Goal: Task Accomplishment & Management: Use online tool/utility

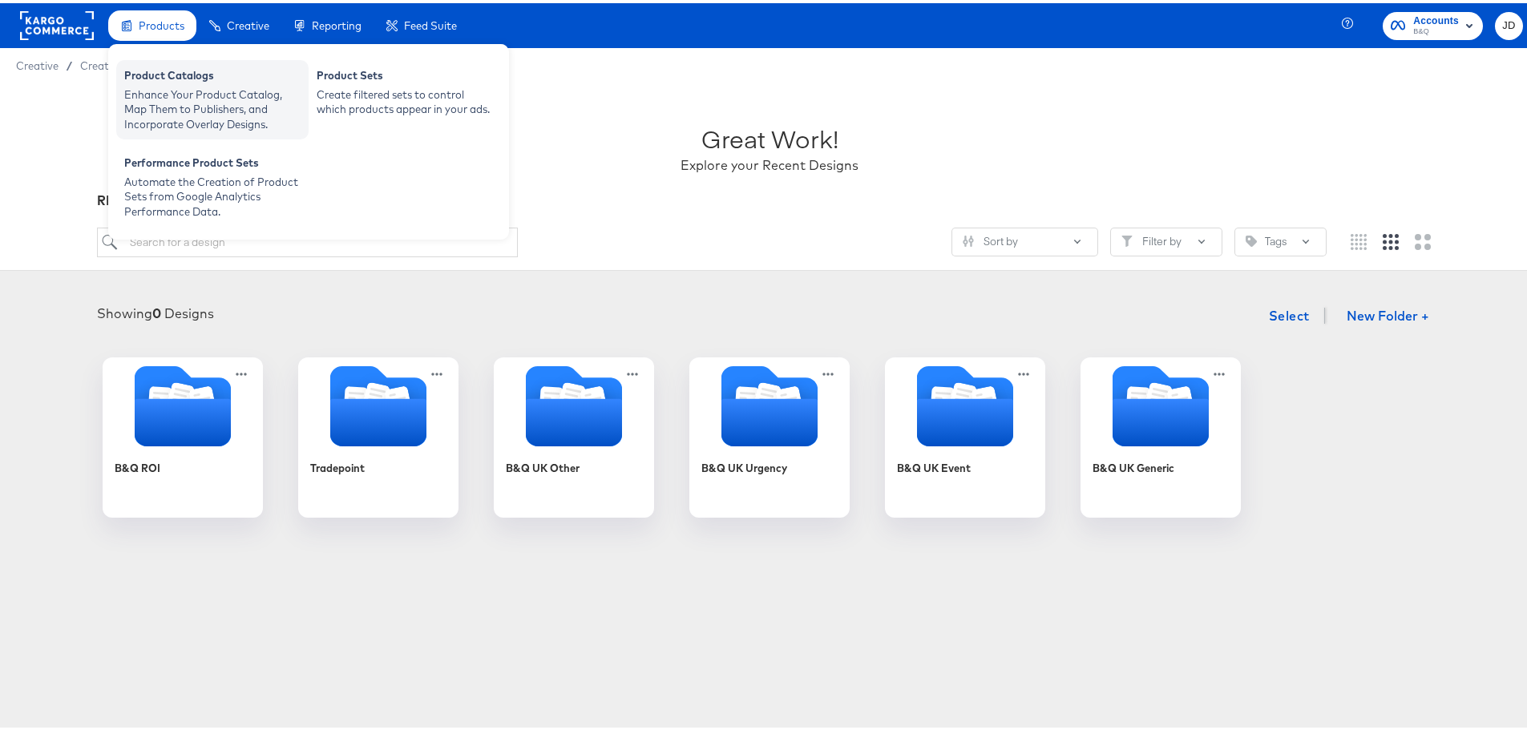
click at [176, 111] on div "Enhance Your Product Catalog, Map Them to Publishers, and Incorporate Overlay D…" at bounding box center [212, 106] width 176 height 45
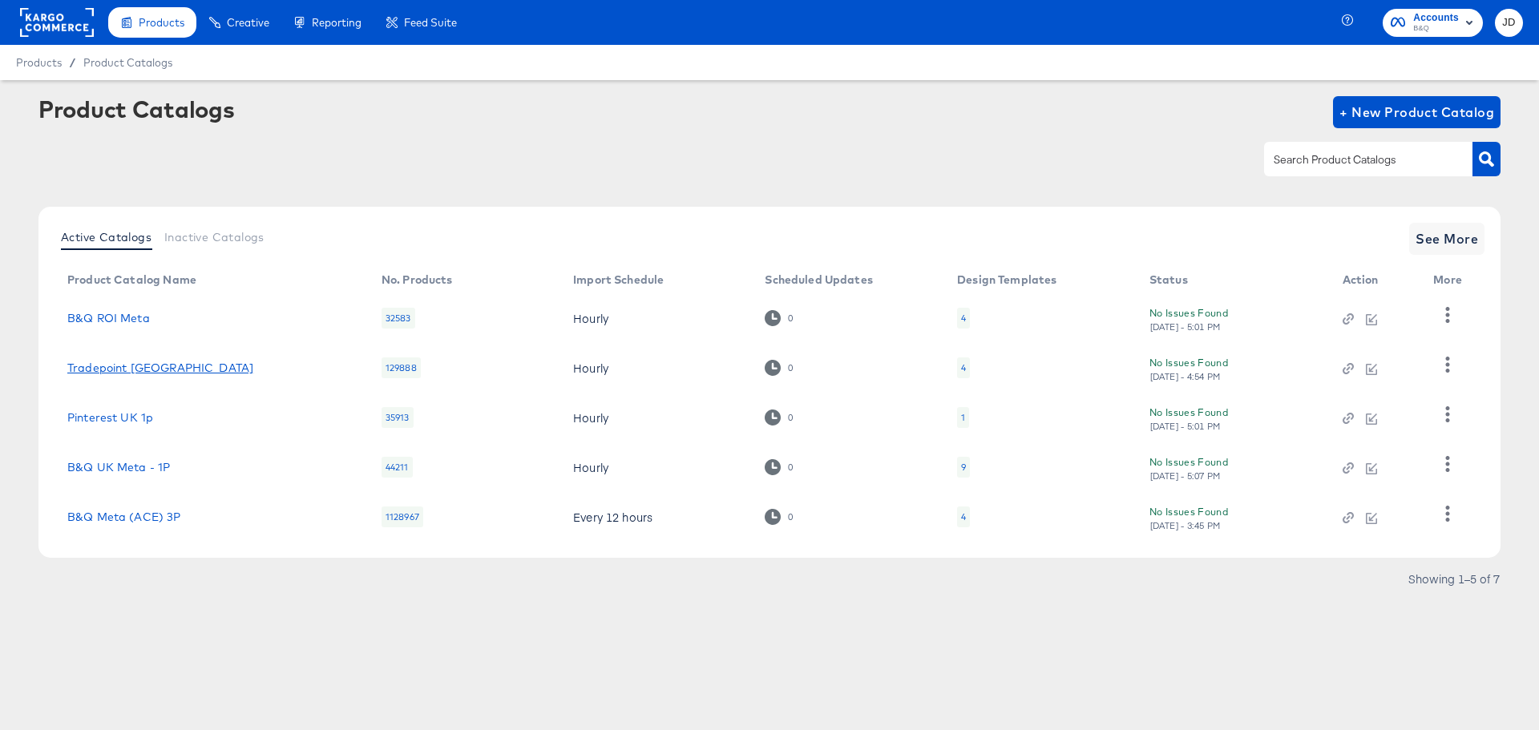
click at [134, 369] on link "Tradepoint [GEOGRAPHIC_DATA]" at bounding box center [160, 367] width 186 height 13
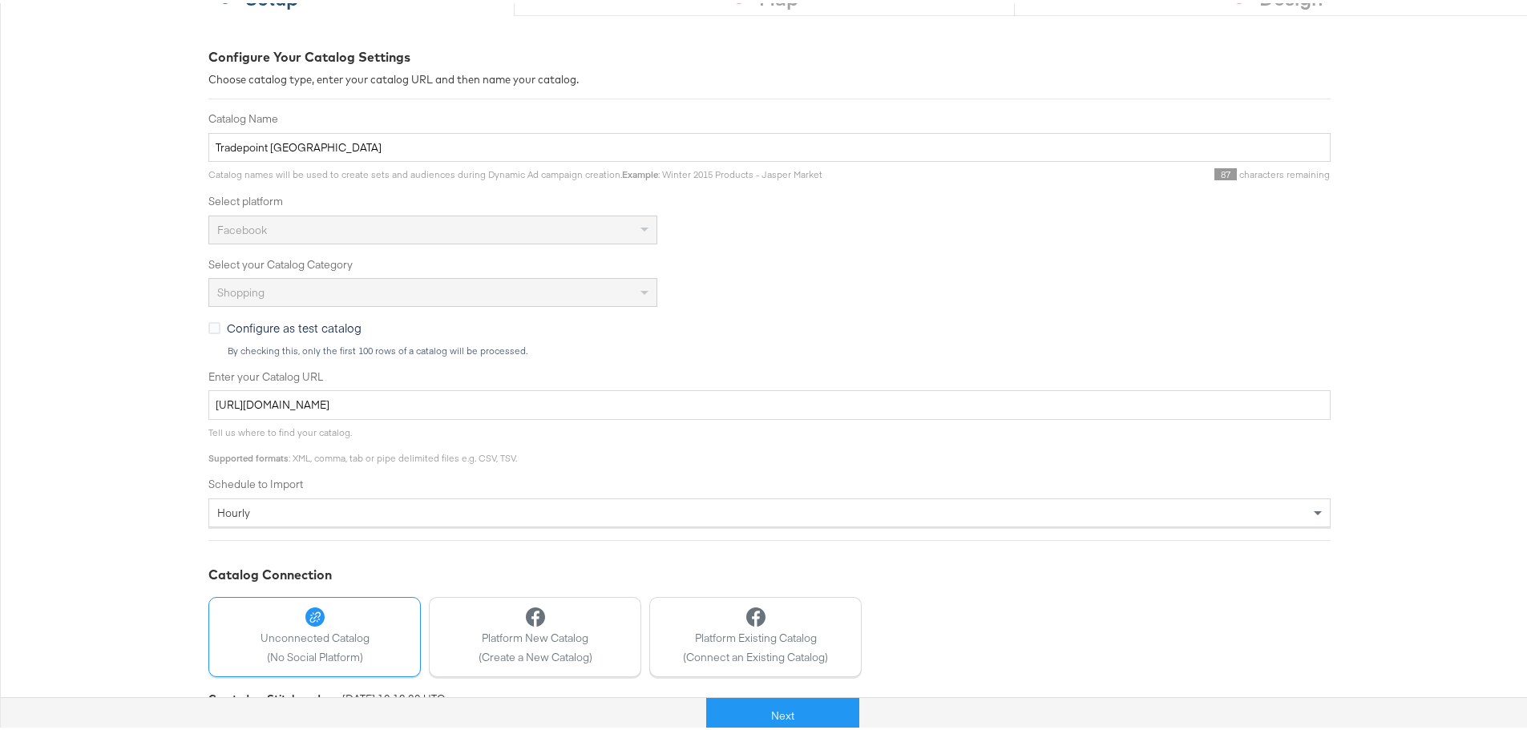
scroll to position [240, 0]
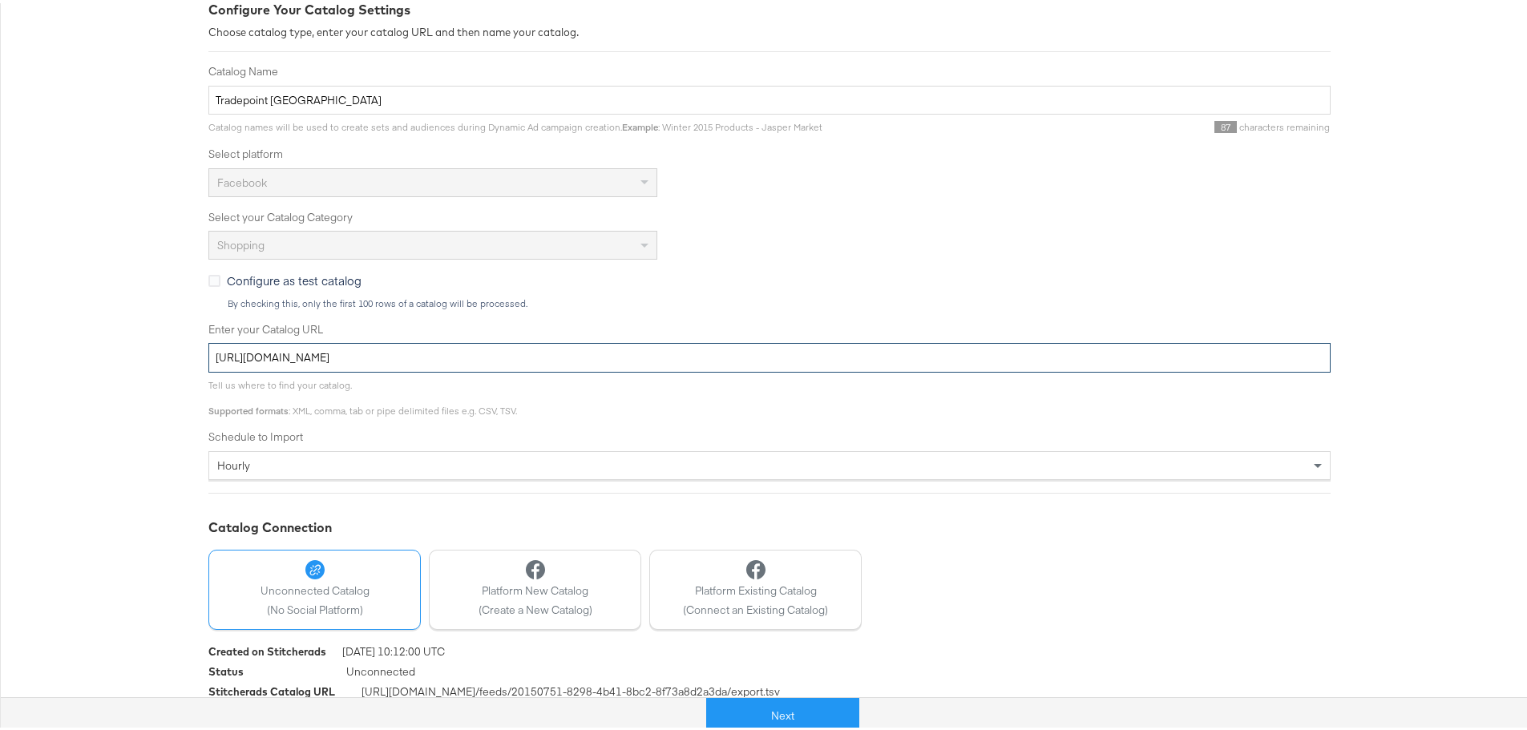
drag, startPoint x: 594, startPoint y: 350, endPoint x: 188, endPoint y: 356, distance: 406.3
click at [188, 356] on div "Configure Your Catalog Settings Choose catalog type, enter your catalog URL and…" at bounding box center [769, 357] width 1539 height 784
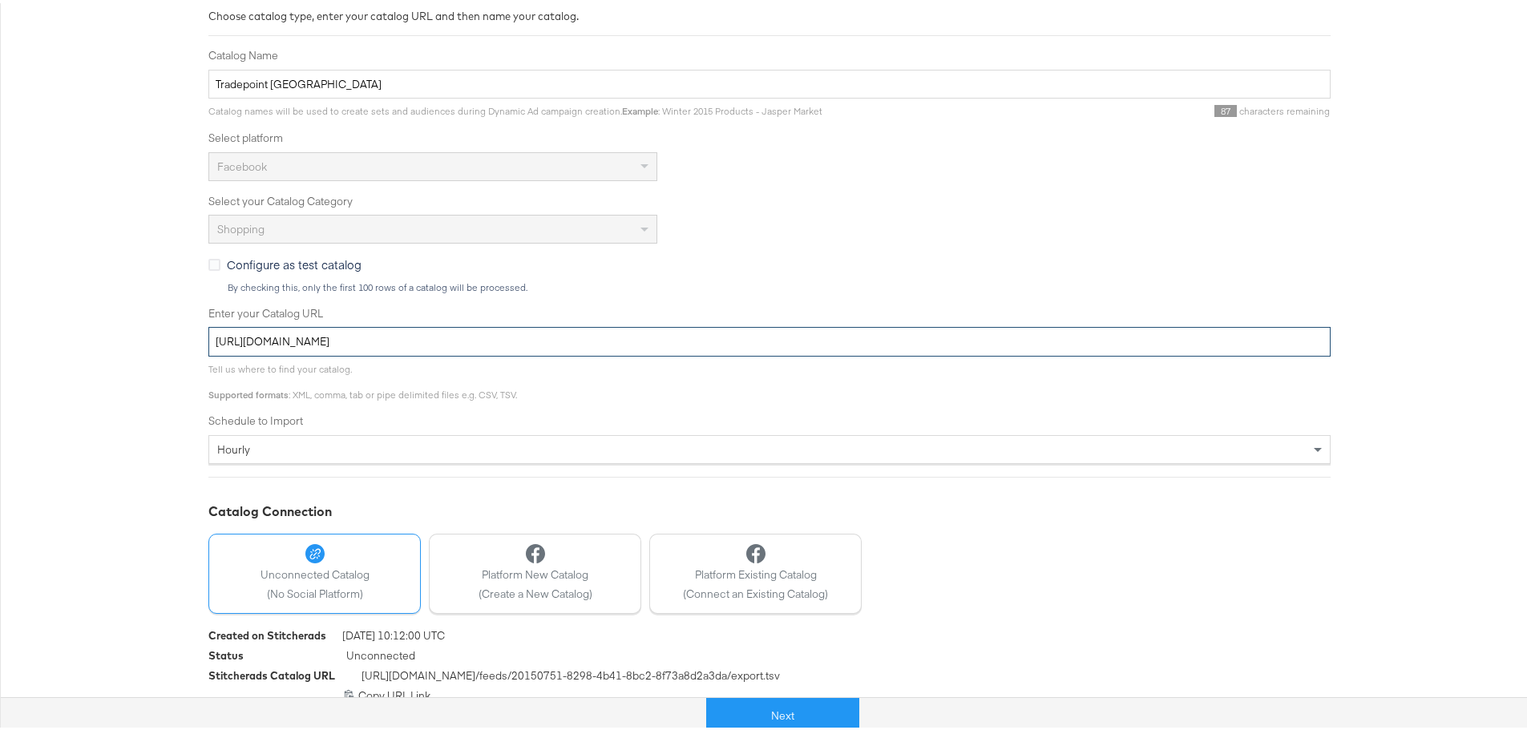
scroll to position [271, 0]
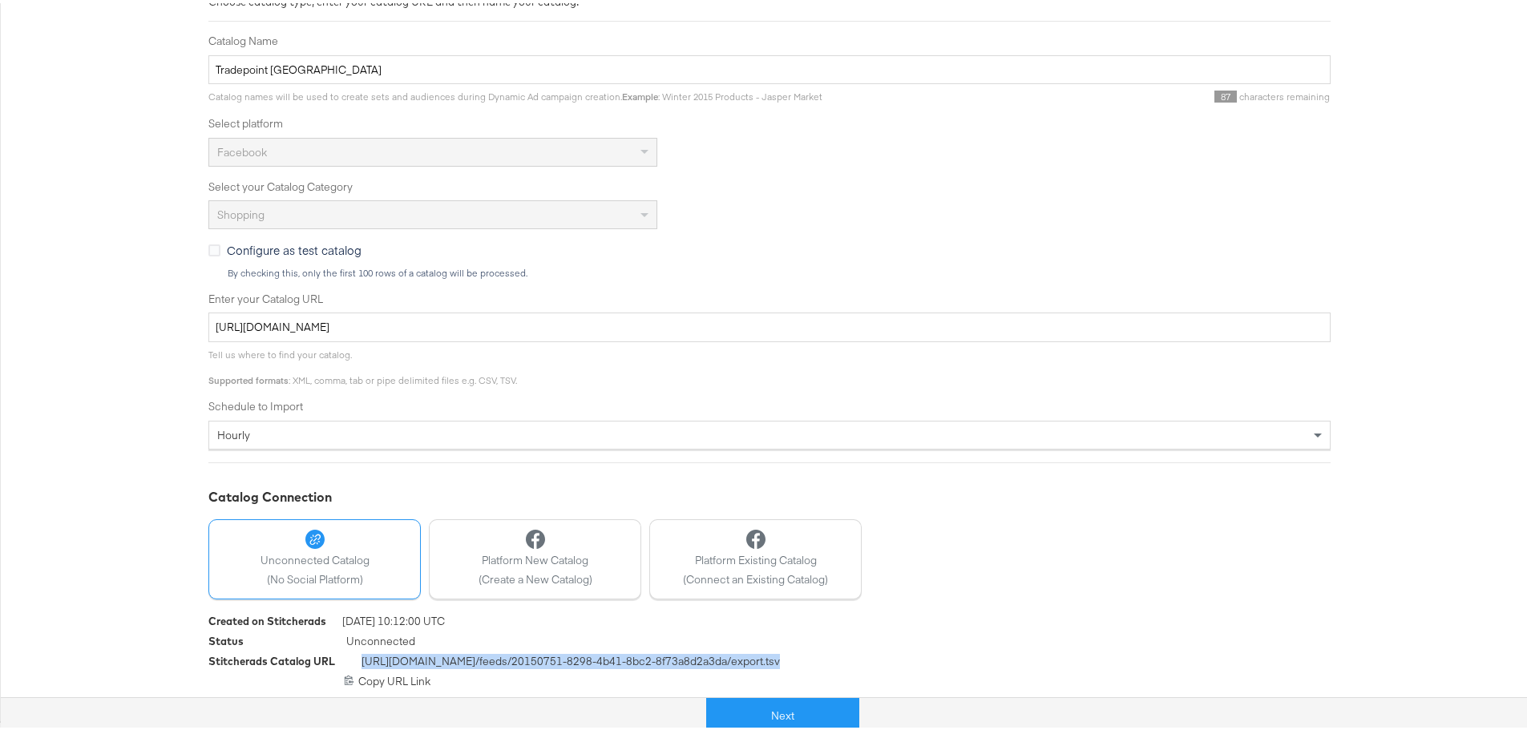
drag, startPoint x: 805, startPoint y: 659, endPoint x: 354, endPoint y: 663, distance: 450.4
click at [354, 663] on div "Stitcherads Catalog URL [URL][DOMAIN_NAME] /feeds/ 20150751-8298-4b41-8bc2-8f73…" at bounding box center [769, 661] width 1122 height 20
copy span "[URL][DOMAIN_NAME] /feeds/ 20150751-8298-4b41-8bc2-8f73a8d2a3da /export.tsv"
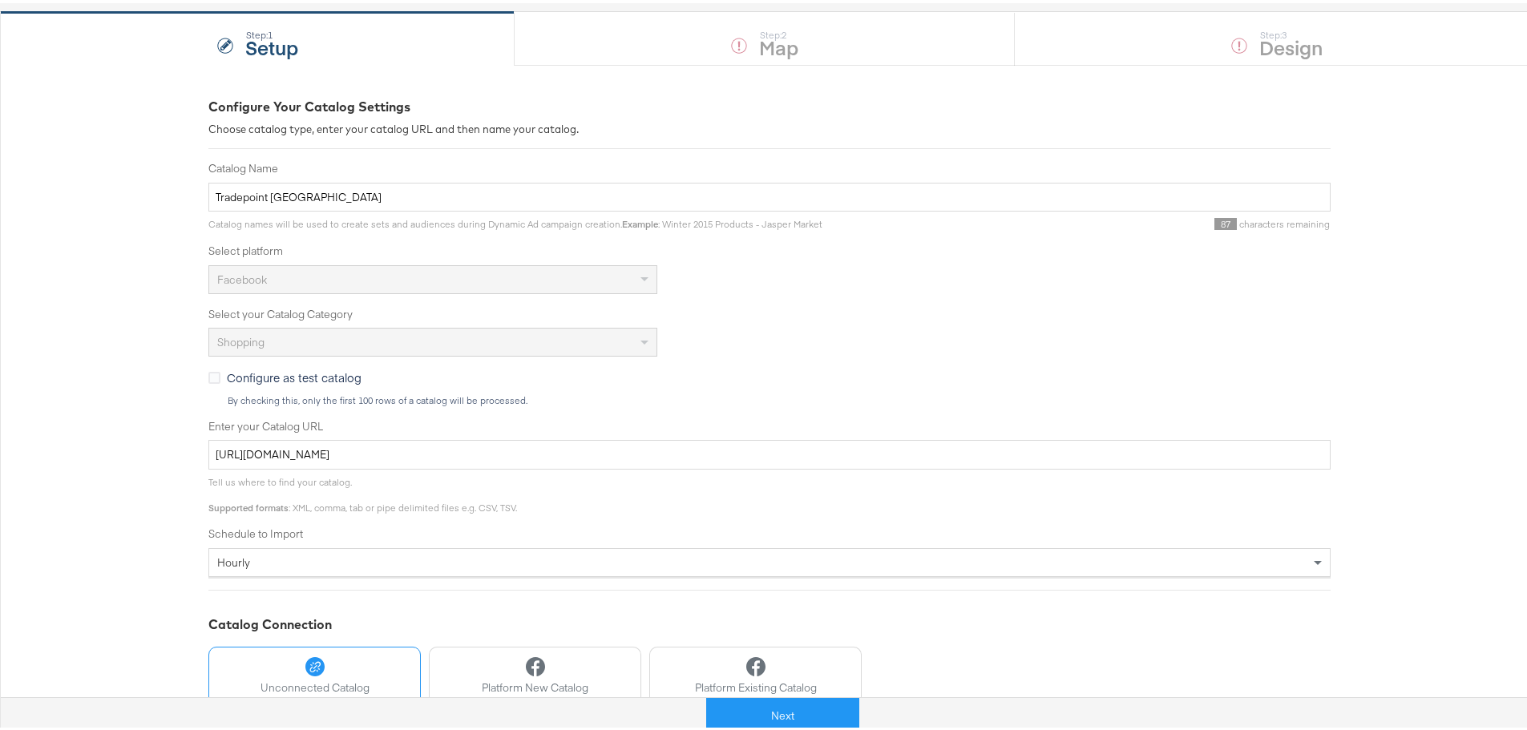
scroll to position [111, 0]
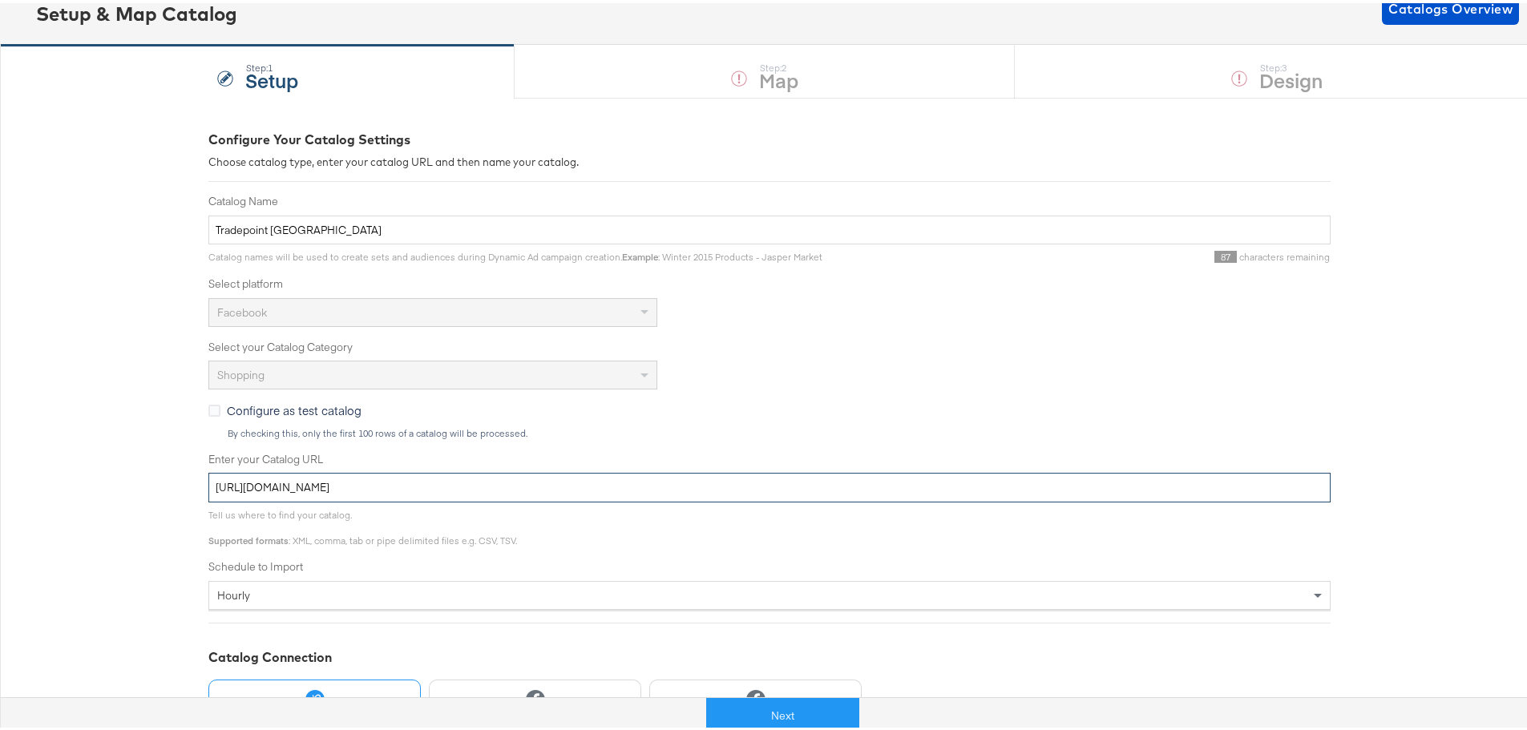
drag, startPoint x: 595, startPoint y: 485, endPoint x: 186, endPoint y: 489, distance: 408.7
click at [186, 489] on div "Configure Your Catalog Settings Choose catalog type, enter your catalog URL and…" at bounding box center [769, 487] width 1539 height 784
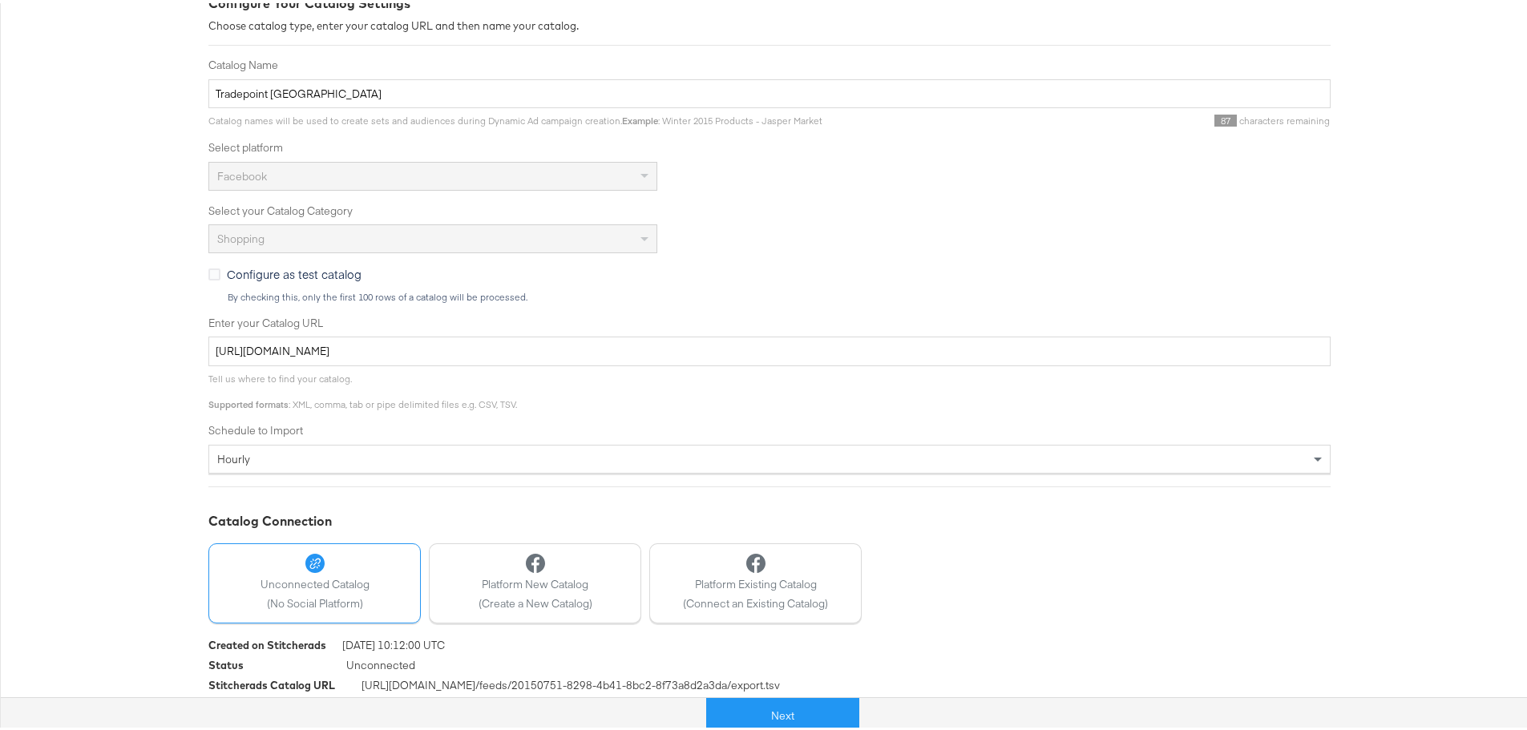
scroll to position [271, 0]
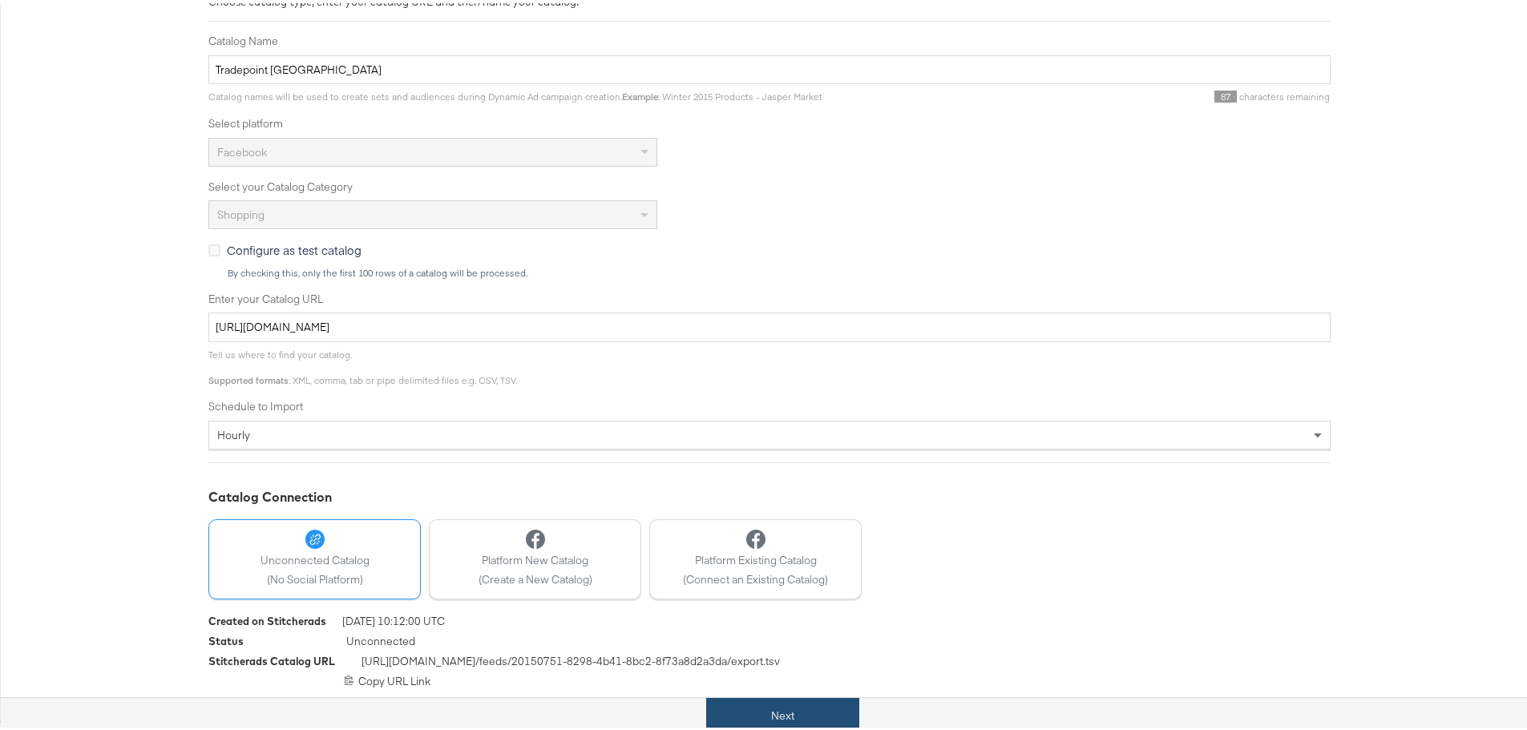
click at [810, 700] on button "Next" at bounding box center [782, 713] width 153 height 36
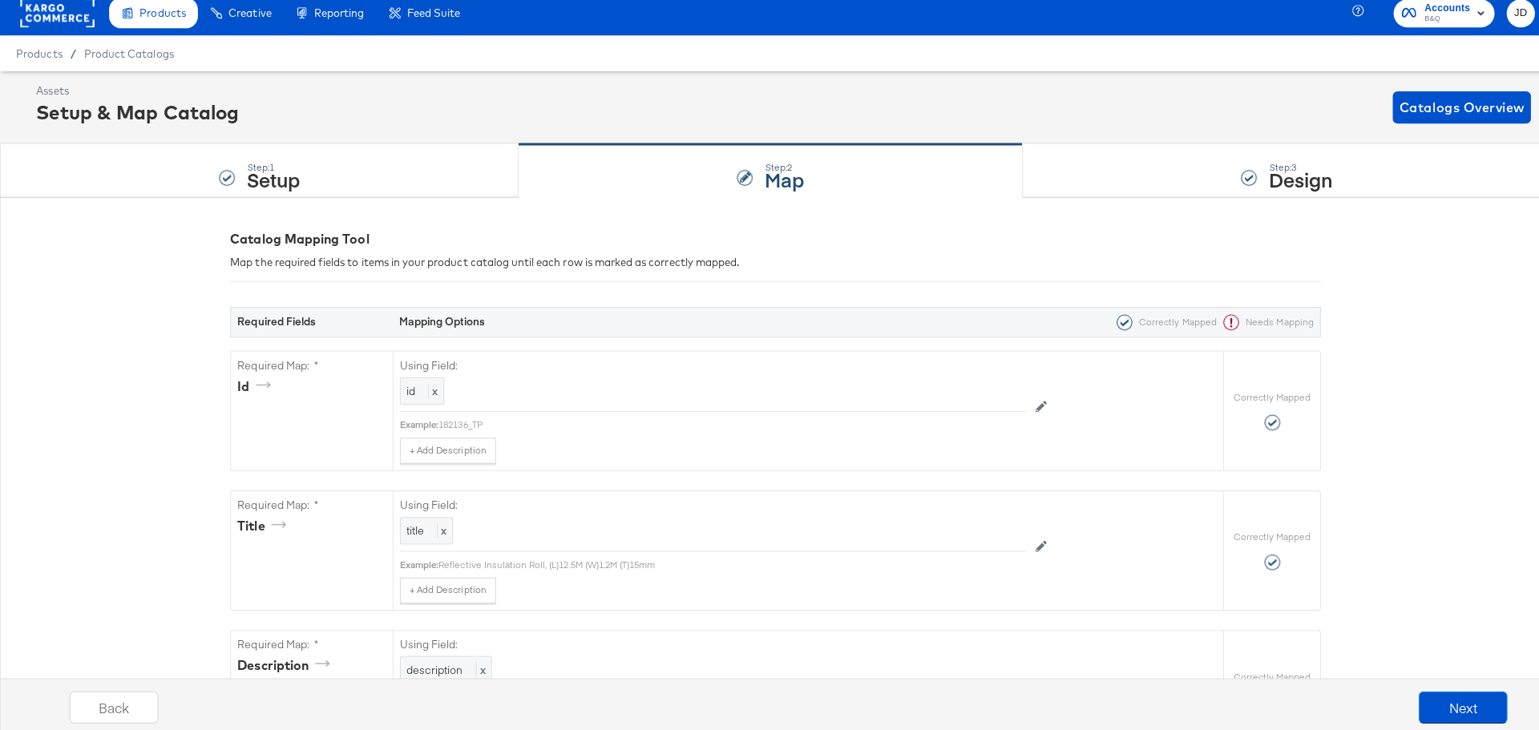
scroll to position [0, 0]
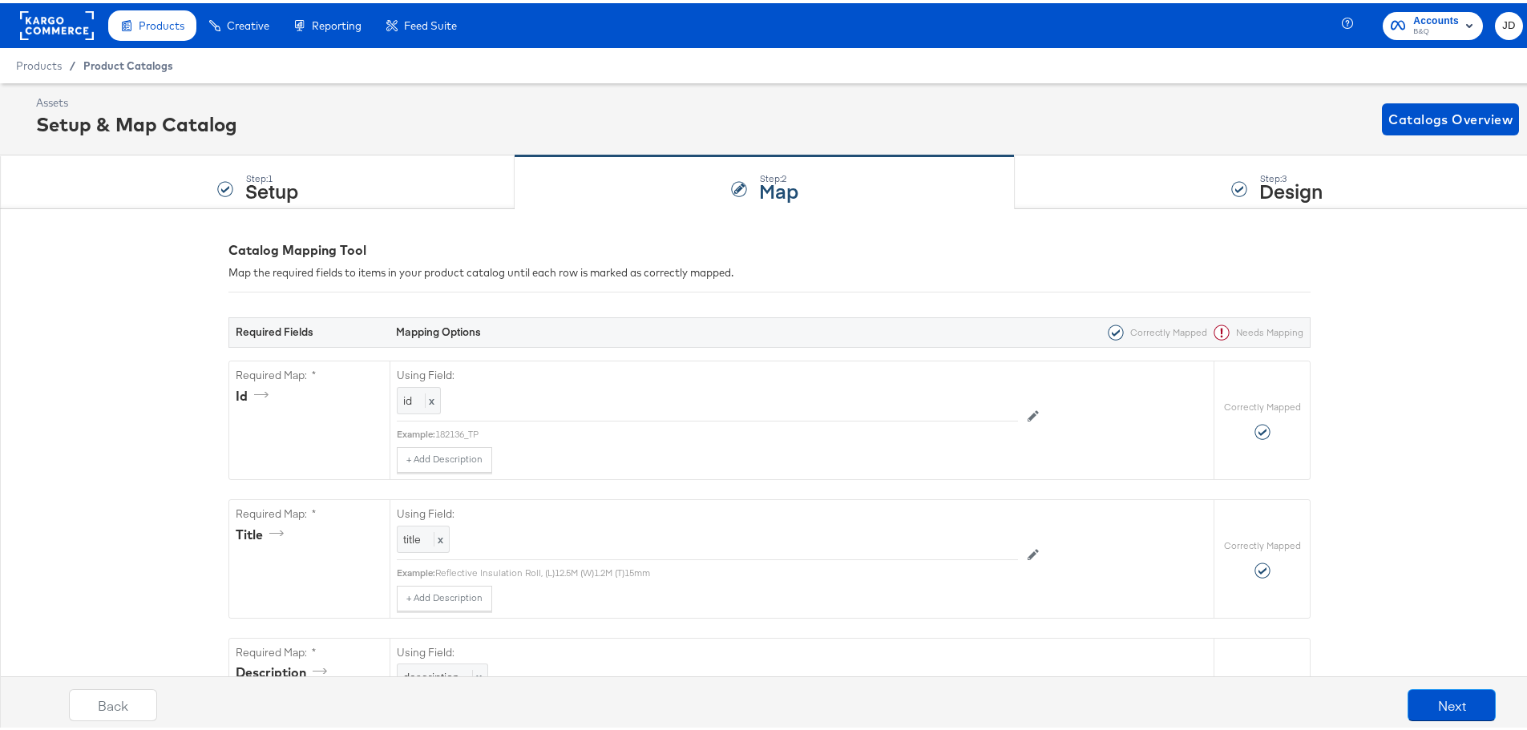
click at [117, 61] on span "Product Catalogs" at bounding box center [128, 62] width 90 height 13
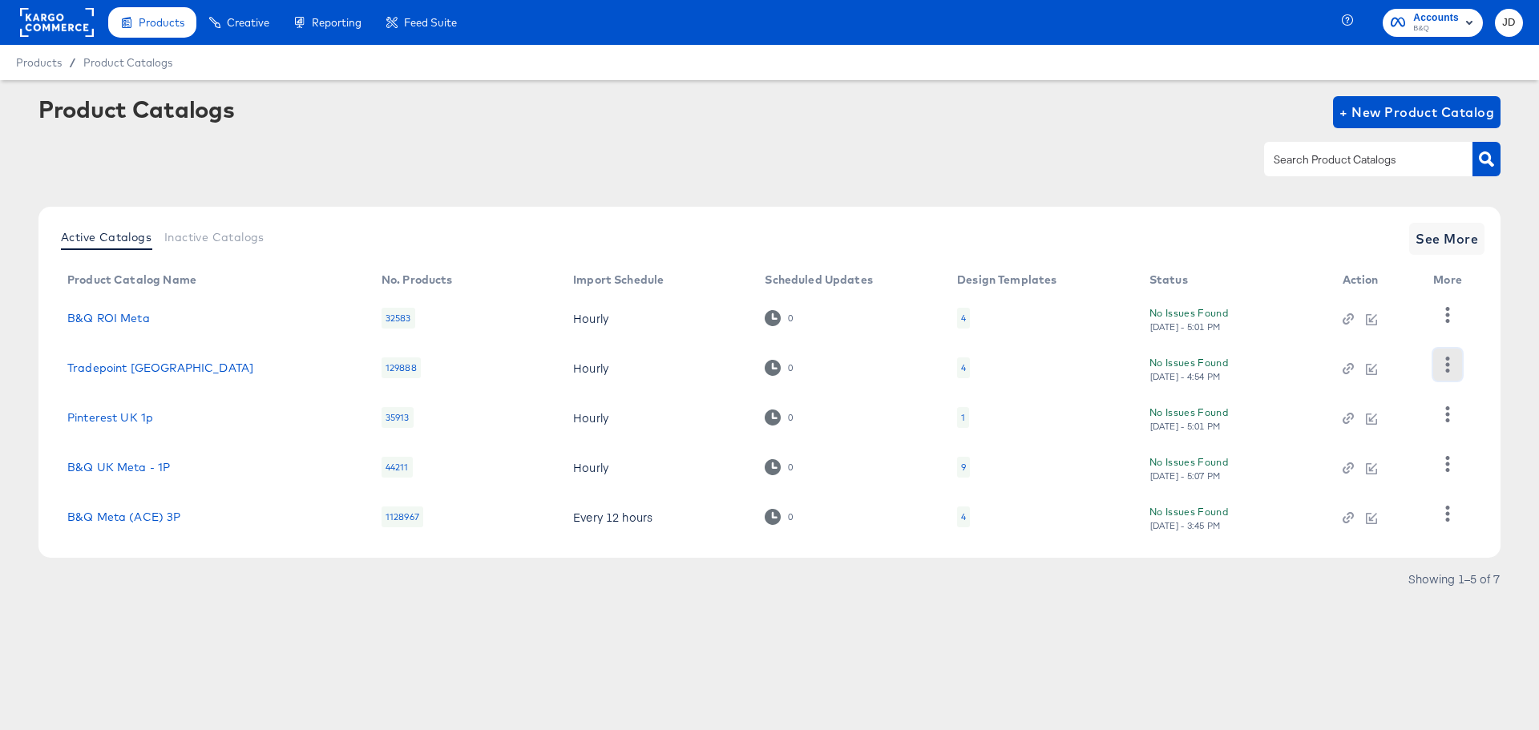
click at [1440, 365] on icon "button" at bounding box center [1446, 364] width 15 height 15
click at [1393, 389] on div "Changelog" at bounding box center [1381, 398] width 160 height 26
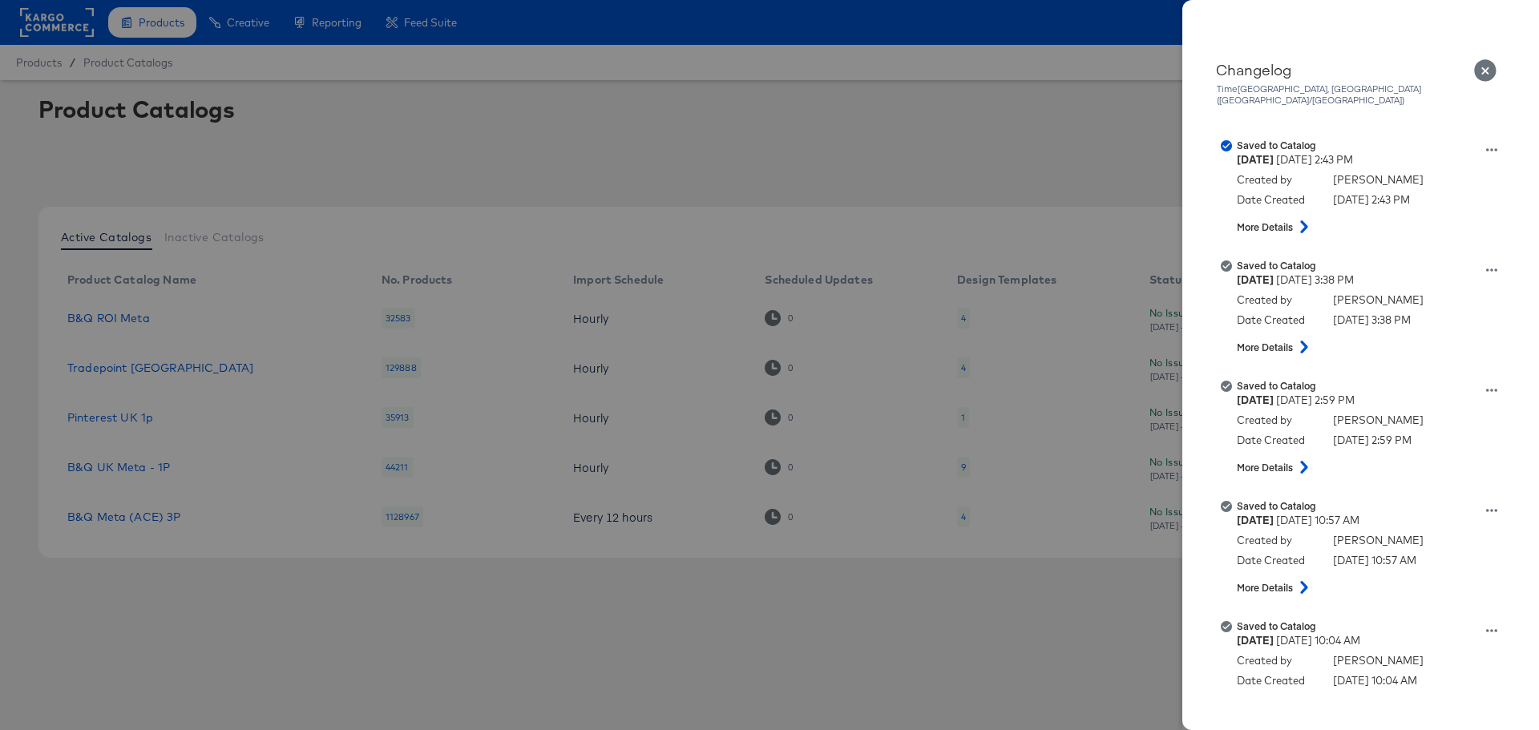
click at [614, 138] on div at bounding box center [769, 365] width 1539 height 730
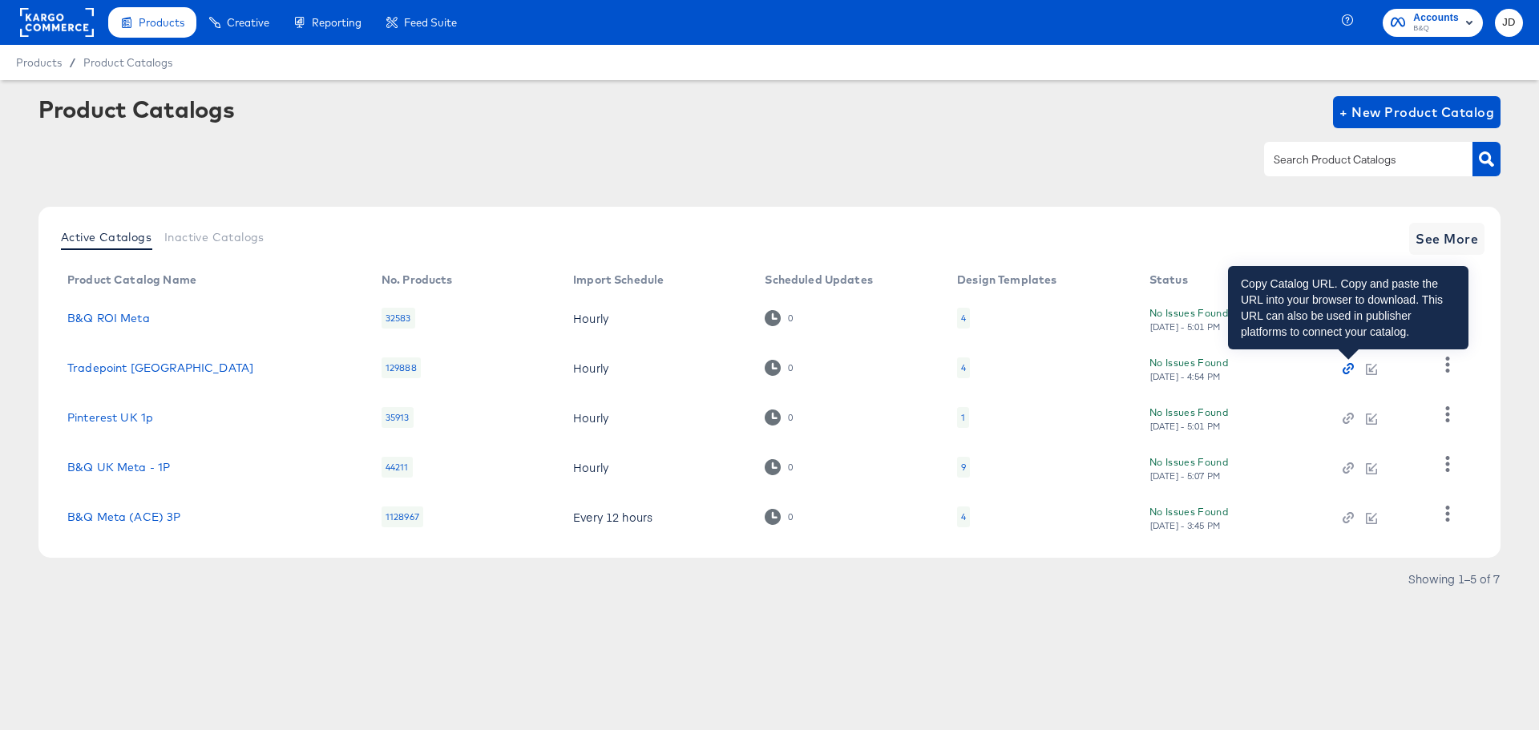
click at [1347, 370] on icon "button" at bounding box center [1347, 369] width 4 height 4
